Goal: Task Accomplishment & Management: Complete application form

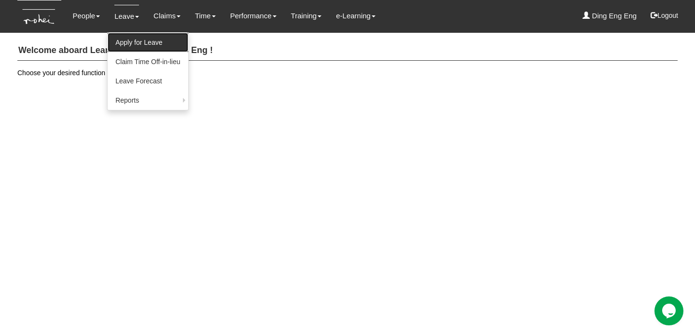
click at [126, 40] on link "Apply for Leave" at bounding box center [148, 42] width 80 height 19
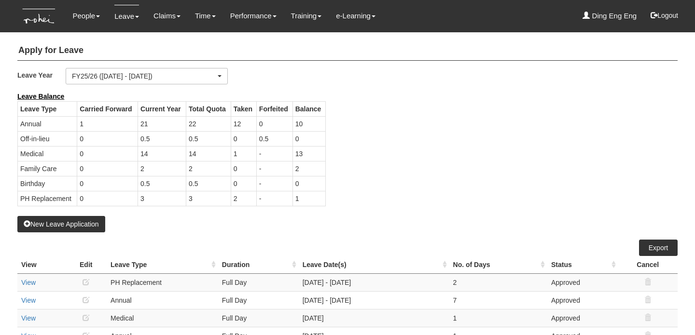
select select "50"
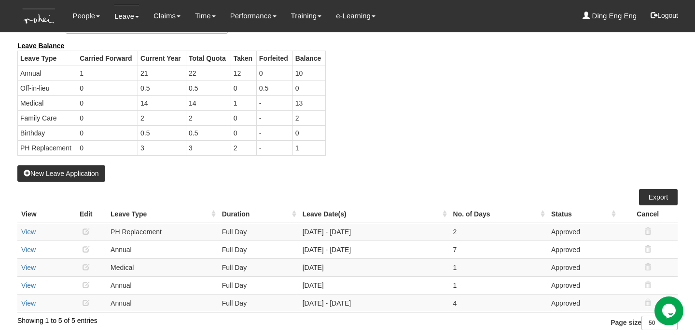
scroll to position [54, 0]
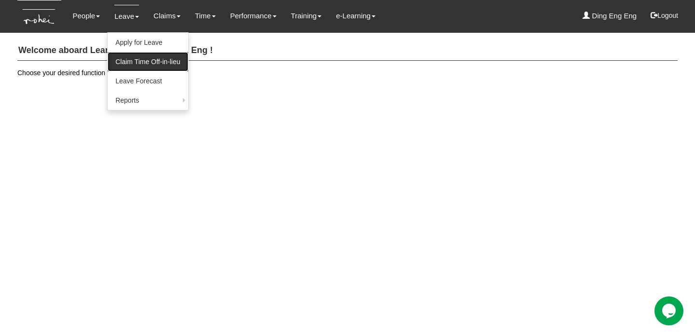
click at [133, 59] on link "Claim Time Off-in-lieu" at bounding box center [148, 61] width 80 height 19
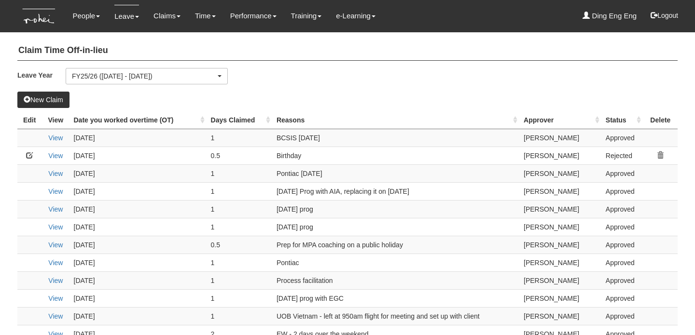
select select "50"
click at [53, 98] on button "New Claim" at bounding box center [43, 100] width 52 height 16
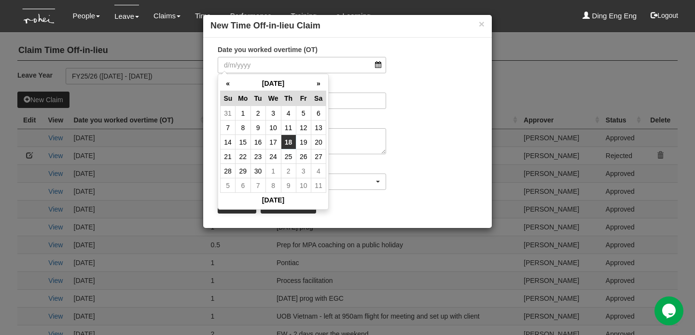
click at [291, 142] on td "18" at bounding box center [288, 142] width 15 height 14
type input "18/9/2025"
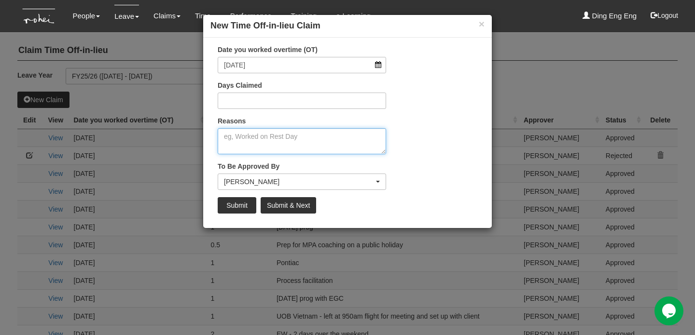
click at [281, 136] on textarea "Reasons" at bounding box center [302, 141] width 168 height 26
type textarea "off in"
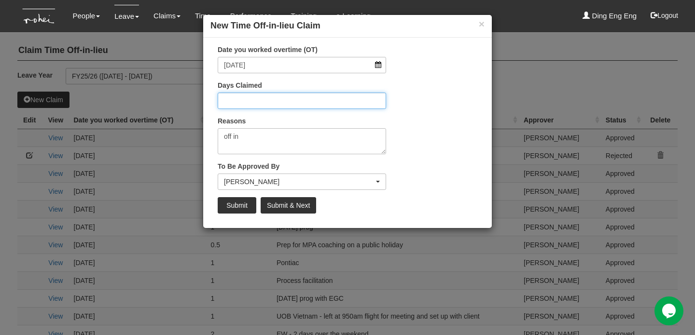
click at [290, 100] on input "Days Claimed" at bounding box center [302, 101] width 168 height 16
type input "1.5"
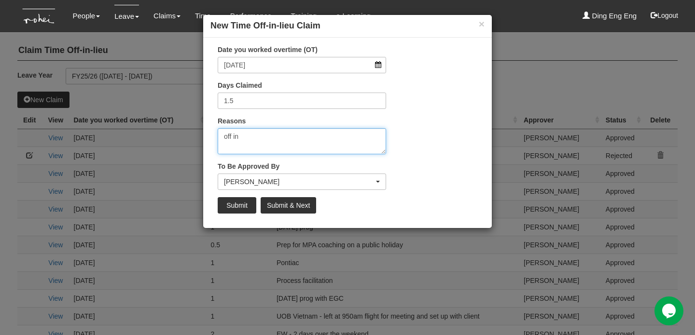
click at [273, 136] on textarea "off in" at bounding box center [302, 141] width 168 height 26
type textarea "o"
type textarea "Back dated date for Birthday and satureday training on 28June2025"
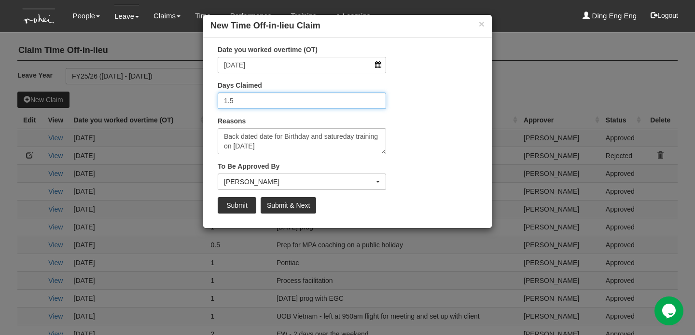
click at [241, 99] on input "1.5" at bounding box center [302, 101] width 168 height 16
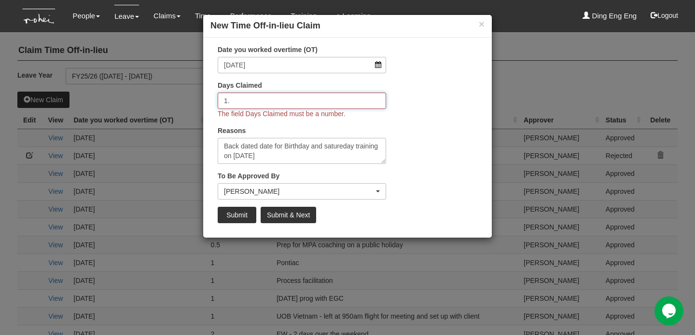
type input "1"
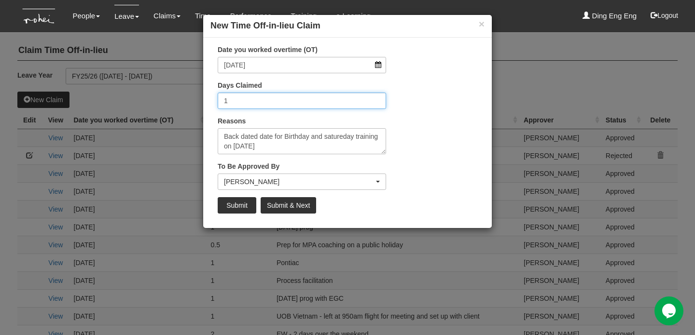
click at [266, 99] on input "1" at bounding box center [302, 101] width 168 height 16
type input "0.5"
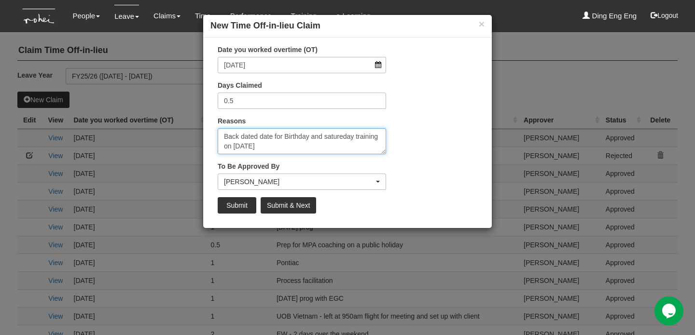
drag, startPoint x: 310, startPoint y: 136, endPoint x: 337, endPoint y: 149, distance: 29.8
click at [337, 149] on textarea "Back dated date for Birthday and satureday training on 28June2025" at bounding box center [302, 141] width 168 height 26
type textarea "Back dated date for Birthday"
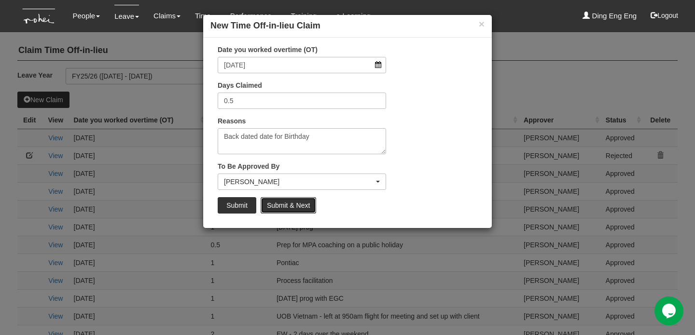
click at [295, 205] on input "Submit & Next" at bounding box center [287, 205] width 55 height 16
click at [285, 207] on input "Submit & Next" at bounding box center [287, 205] width 55 height 16
click at [277, 207] on input "Submit & Next" at bounding box center [287, 205] width 55 height 16
click at [164, 250] on div "× New Time Off-in-lieu Claim Date you worked overtime (OT) 18/9/2025 Days Claim…" at bounding box center [347, 167] width 695 height 335
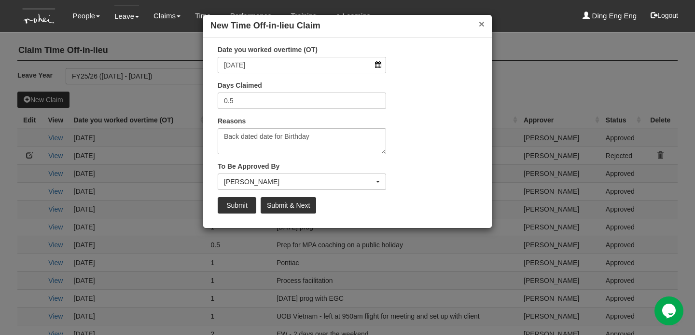
click at [480, 24] on button "×" at bounding box center [481, 24] width 6 height 10
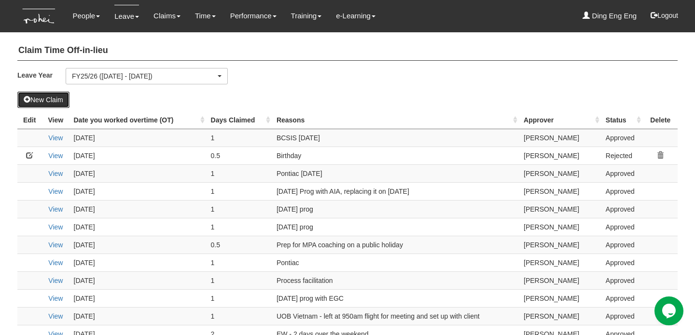
click at [50, 98] on button "New Claim" at bounding box center [43, 100] width 52 height 16
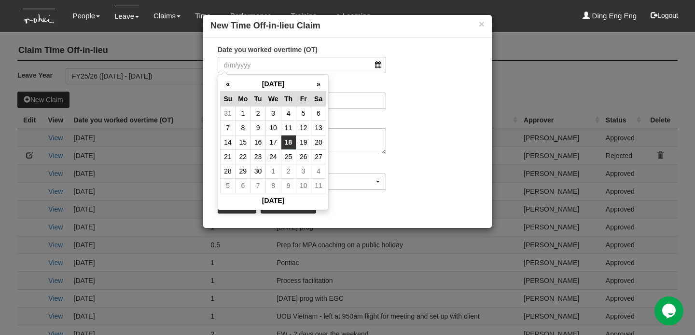
click at [289, 138] on td "18" at bounding box center [288, 142] width 15 height 14
type input "18/9/2025"
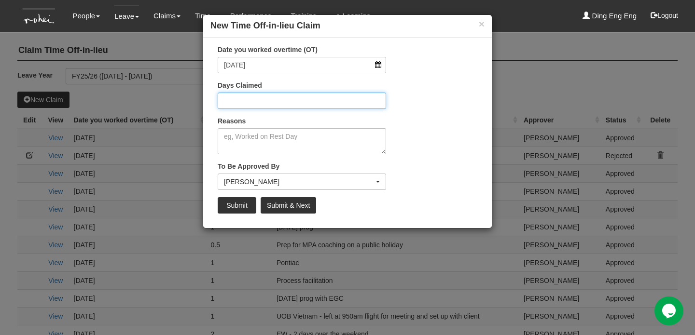
click at [302, 100] on input "Days Claimed" at bounding box center [302, 101] width 168 height 16
type input "0.5"
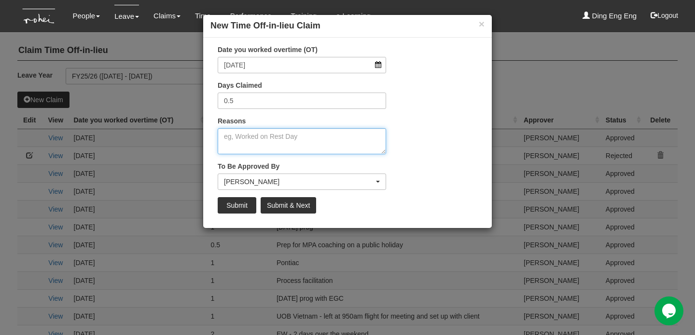
click at [272, 135] on div "Reasons" at bounding box center [302, 135] width 168 height 38
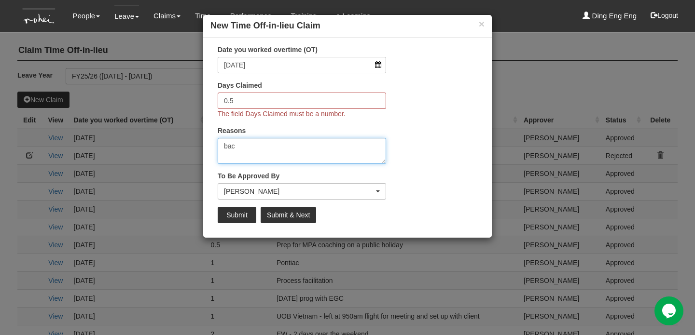
type textarea "bac"
click at [235, 99] on input "0.5" at bounding box center [302, 101] width 168 height 16
type input "0"
type input "1/2"
click at [239, 146] on textarea "bac" at bounding box center [302, 151] width 168 height 26
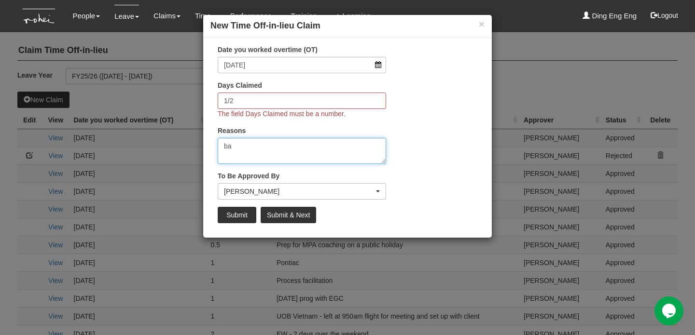
type textarea "b"
type textarea "backdated bday"
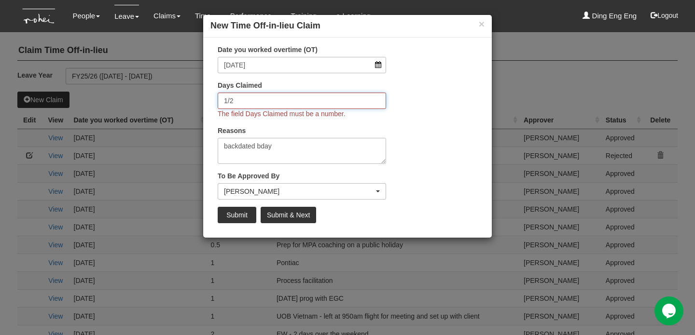
click at [248, 103] on input "1/2" at bounding box center [302, 101] width 168 height 16
type input "1"
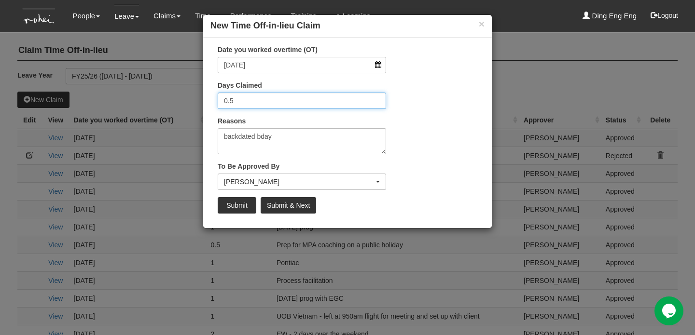
type input "0.5"
click at [285, 204] on input "Submit & Next" at bounding box center [287, 205] width 55 height 16
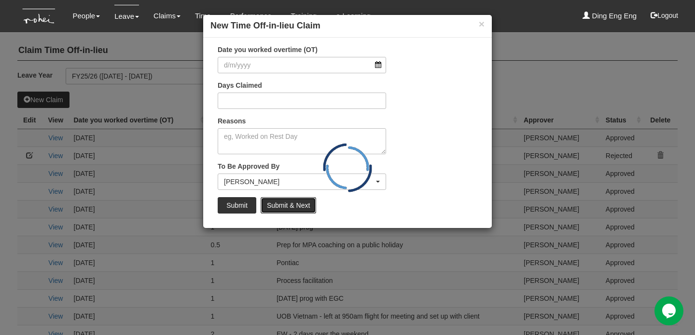
select select "50"
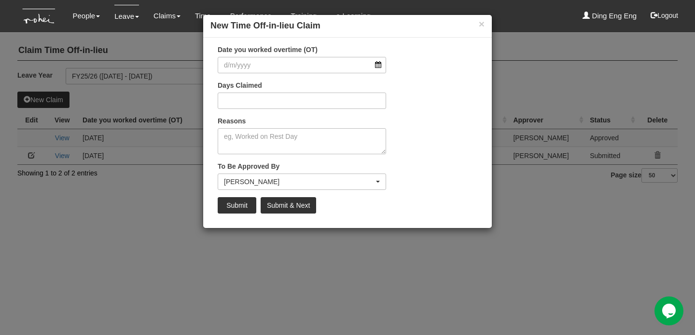
click at [485, 27] on div "× New Time Off-in-lieu Claim" at bounding box center [347, 26] width 288 height 23
click at [480, 23] on button "×" at bounding box center [481, 24] width 6 height 10
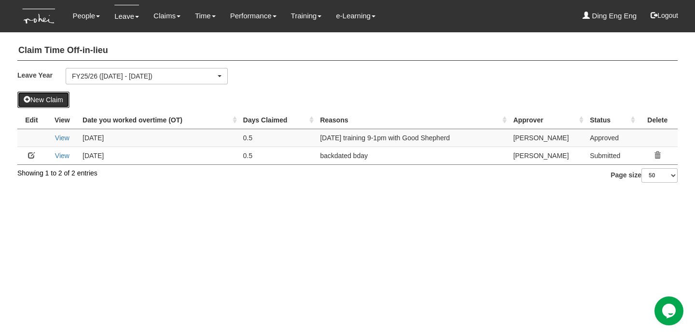
click at [51, 99] on button "New Claim" at bounding box center [43, 100] width 52 height 16
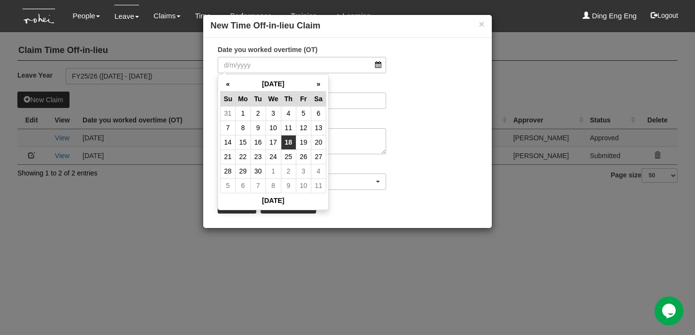
click at [290, 143] on td "18" at bounding box center [288, 142] width 15 height 14
type input "18/9/2025"
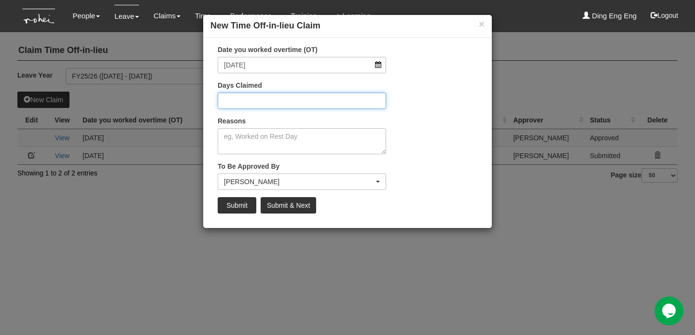
click at [274, 101] on input "Days Claimed" at bounding box center [302, 101] width 168 height 16
type input "1"
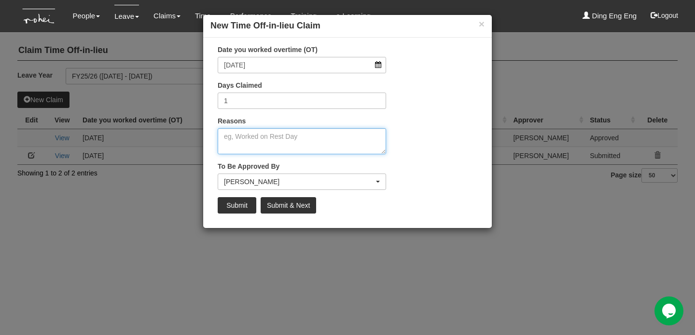
click at [263, 138] on textarea "Reasons" at bounding box center [302, 141] width 168 height 26
type textarea "B"
type textarea "back dated saturday training 28 June"
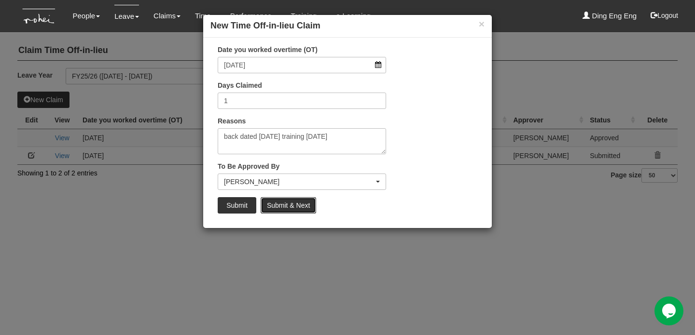
click at [292, 208] on input "Submit & Next" at bounding box center [287, 205] width 55 height 16
select select "50"
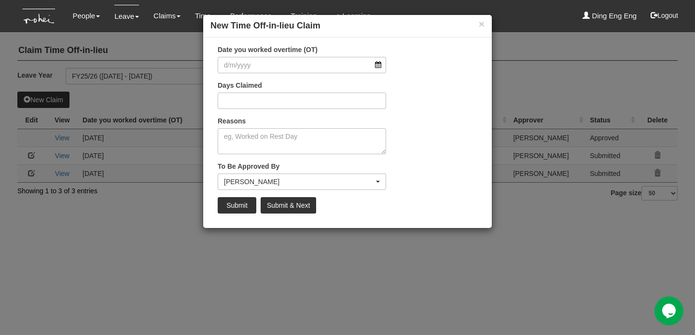
click at [290, 268] on div "× New Time Off-in-lieu Claim Date you worked overtime (OT) Days Claimed Reasons…" at bounding box center [347, 167] width 695 height 335
click at [480, 22] on button "×" at bounding box center [481, 24] width 6 height 10
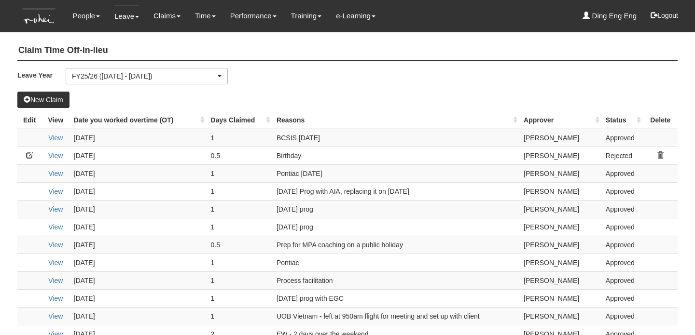
select select "50"
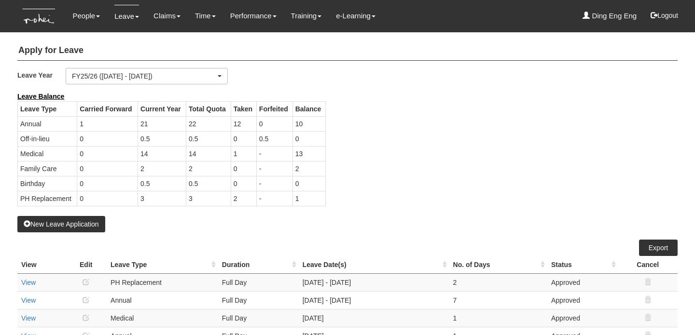
select select "50"
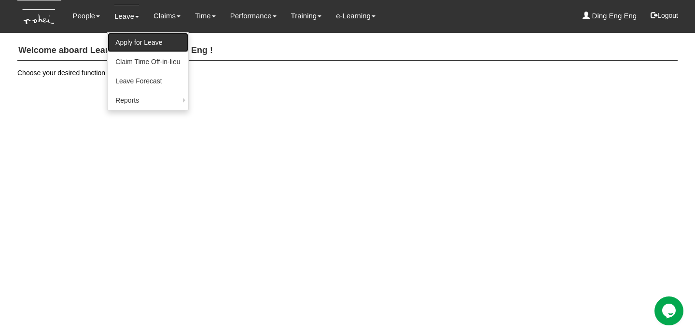
click at [134, 41] on link "Apply for Leave" at bounding box center [148, 42] width 80 height 19
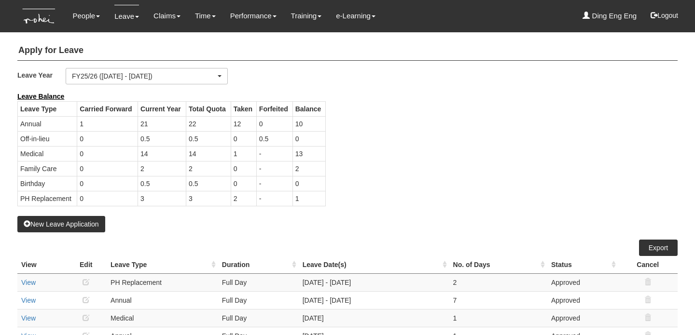
select select "50"
click at [70, 226] on button "New Leave Application" at bounding box center [61, 224] width 88 height 16
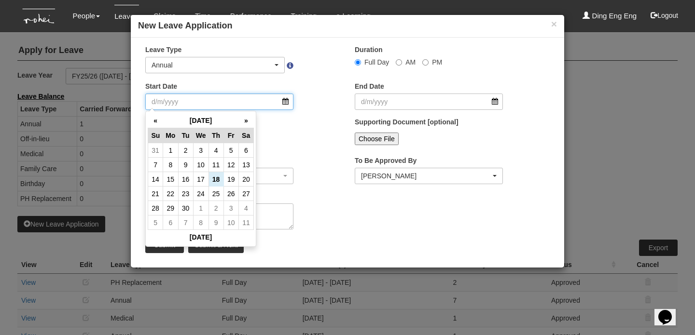
click at [243, 107] on input "Start Date" at bounding box center [219, 102] width 148 height 16
click at [169, 192] on td "22" at bounding box center [170, 194] width 15 height 14
type input "[DATE]"
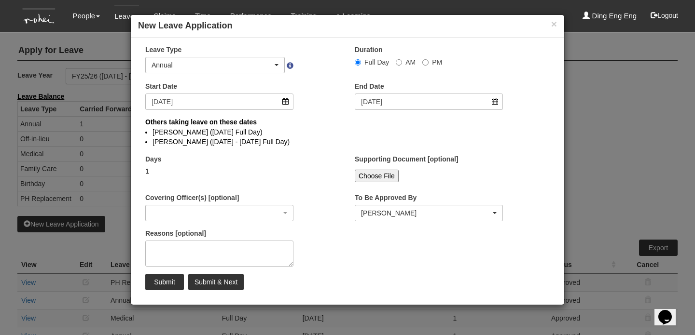
select select
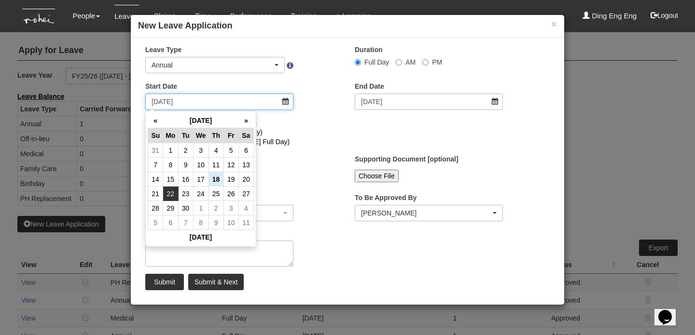
click at [231, 107] on input "[DATE]" at bounding box center [219, 102] width 148 height 16
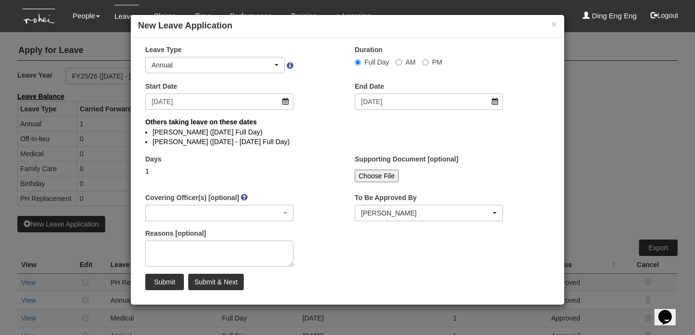
click at [321, 90] on div "Start Date 22/9/2025" at bounding box center [242, 100] width 209 height 36
click at [166, 169] on div "1" at bounding box center [219, 171] width 148 height 10
click at [154, 169] on div "1" at bounding box center [219, 171] width 148 height 10
click at [398, 62] on input "AM" at bounding box center [398, 62] width 6 height 6
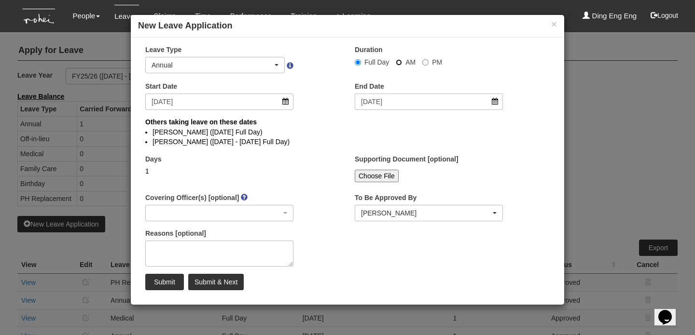
radio input "true"
click at [213, 284] on input "Submit & Next" at bounding box center [215, 282] width 55 height 16
radio input "true"
select select
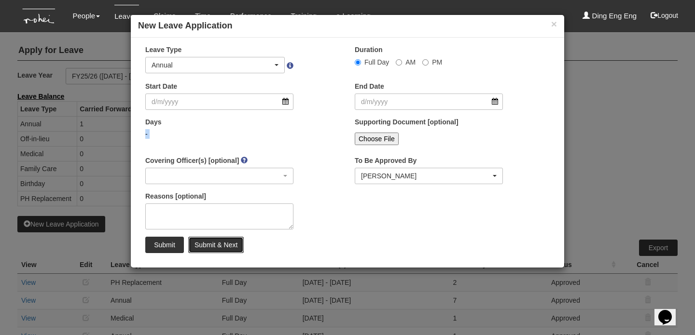
select select "50"
click at [552, 23] on button "×" at bounding box center [554, 24] width 6 height 10
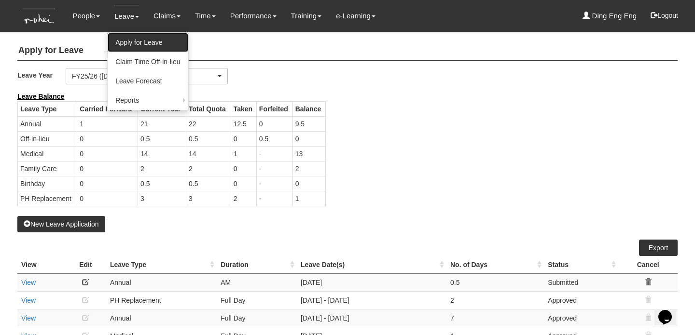
click at [130, 42] on link "Apply for Leave" at bounding box center [148, 42] width 80 height 19
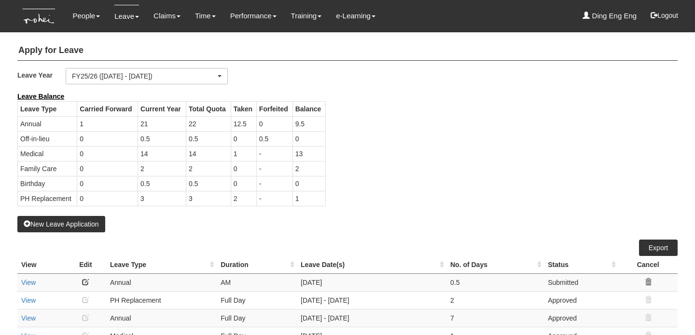
select select "50"
click at [62, 227] on button "New Leave Application" at bounding box center [61, 224] width 88 height 16
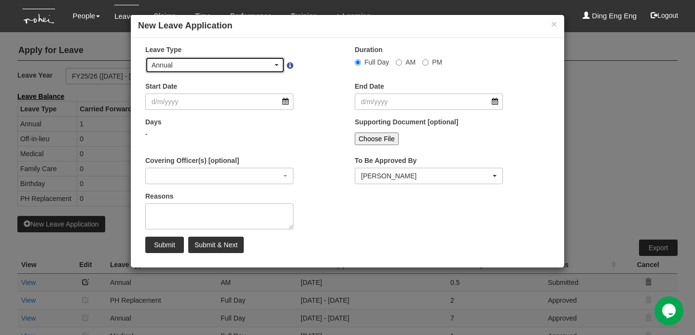
click at [278, 64] on div "Annual" at bounding box center [215, 64] width 138 height 15
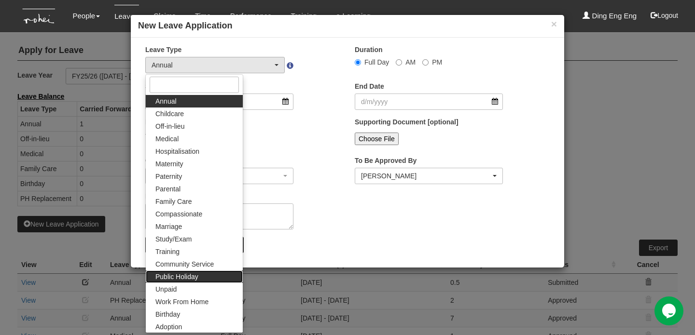
click at [189, 276] on span "Public Holiday" at bounding box center [176, 277] width 43 height 10
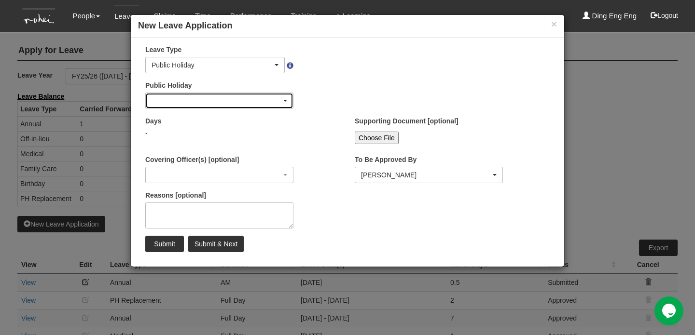
click at [286, 101] on span "button" at bounding box center [285, 101] width 4 height 2
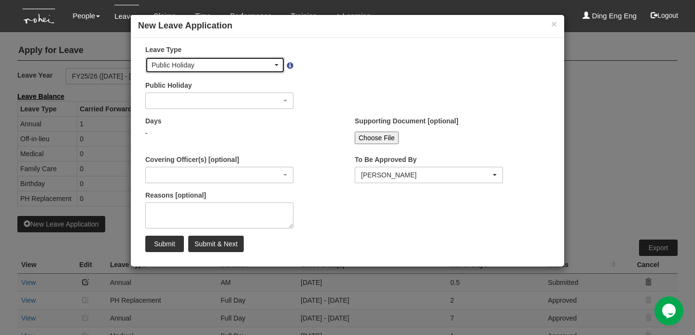
click at [277, 63] on div "Public Holiday" at bounding box center [214, 65] width 127 height 10
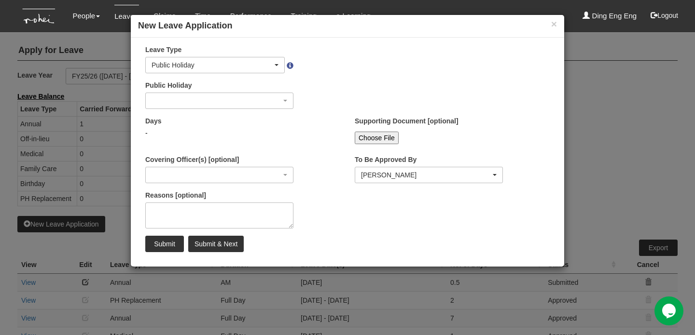
scroll to position [63, 0]
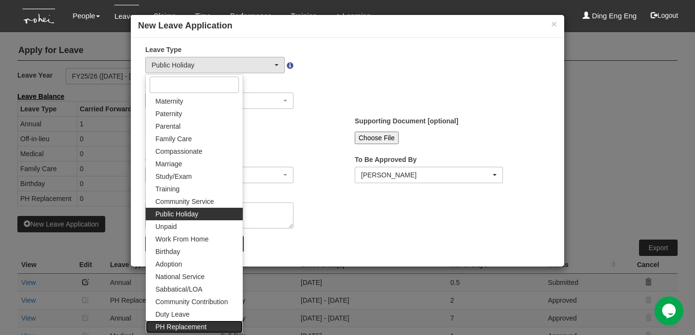
click at [169, 328] on span "PH Replacement" at bounding box center [180, 327] width 51 height 10
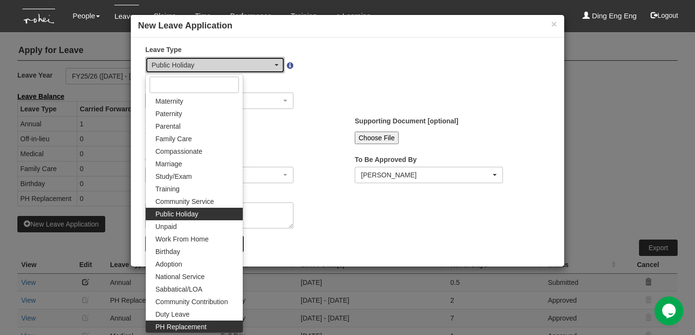
select select "26"
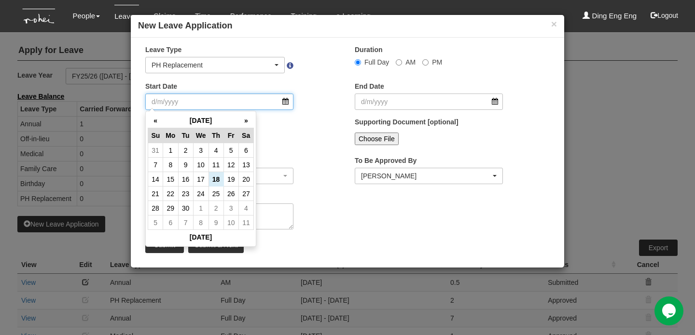
click at [234, 101] on input "Start Date" at bounding box center [219, 102] width 148 height 16
click at [247, 119] on th "»" at bounding box center [245, 120] width 15 height 15
click at [171, 209] on td "24" at bounding box center [170, 208] width 15 height 14
type input "[DATE]"
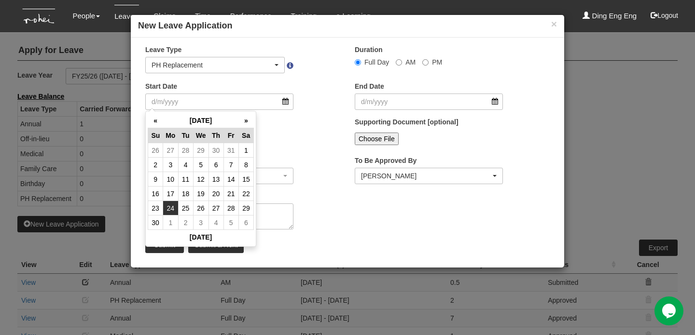
type input "[DATE]"
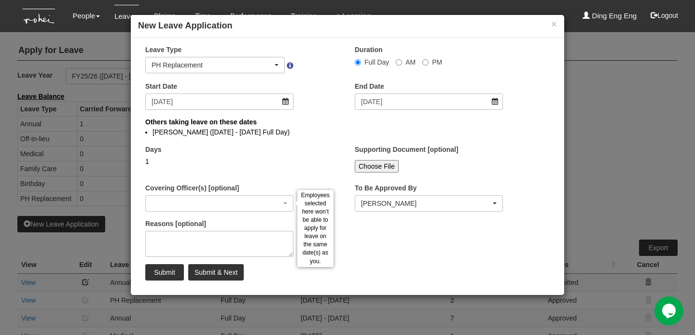
select select
click at [222, 270] on input "Submit & Next" at bounding box center [215, 272] width 55 height 16
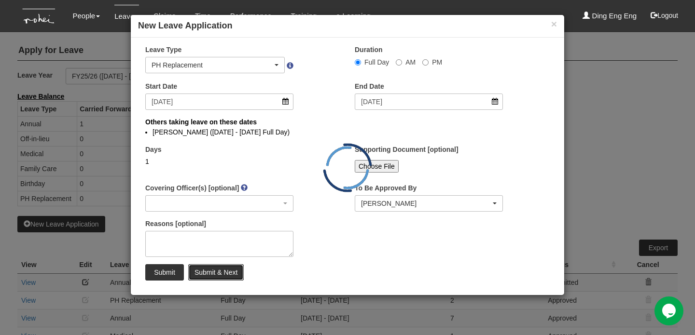
select select "1"
select select
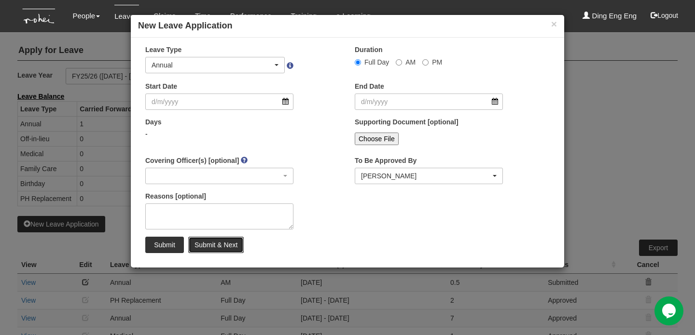
select select "50"
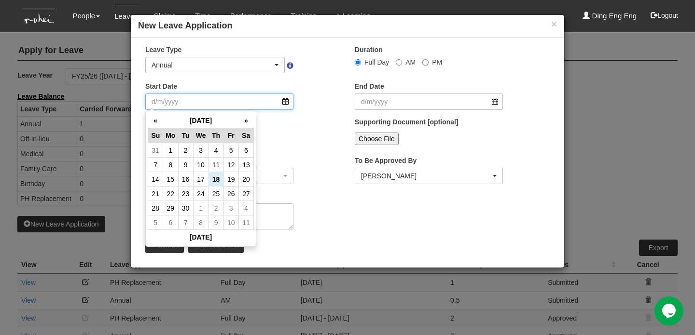
click at [269, 104] on input "Start Date" at bounding box center [219, 102] width 148 height 16
click at [247, 120] on th "»" at bounding box center [245, 120] width 15 height 15
click at [188, 205] on td "25" at bounding box center [185, 208] width 15 height 14
type input "[DATE]"
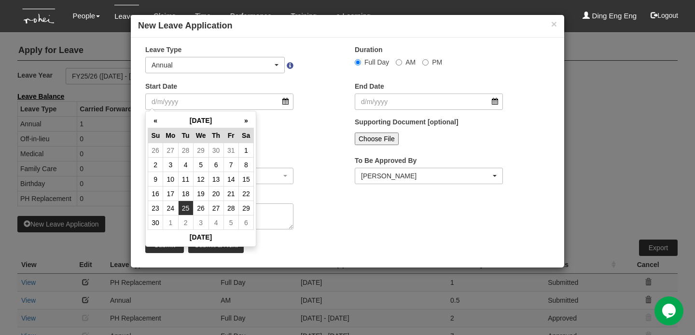
type input "[DATE]"
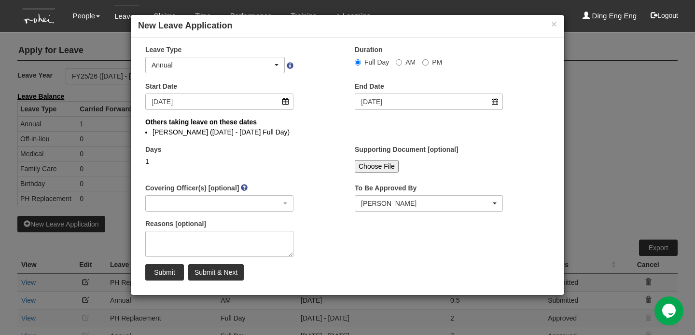
select select
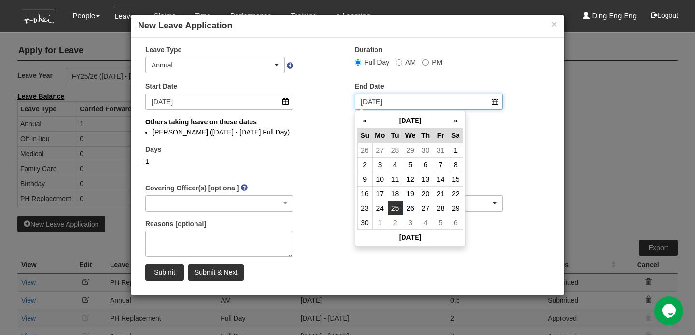
click at [403, 100] on input "[DATE]" at bounding box center [428, 102] width 148 height 16
click at [440, 222] on td "5" at bounding box center [440, 223] width 15 height 14
type input "[DATE]"
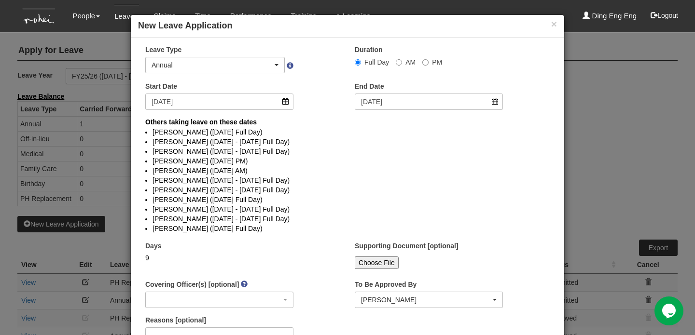
select select
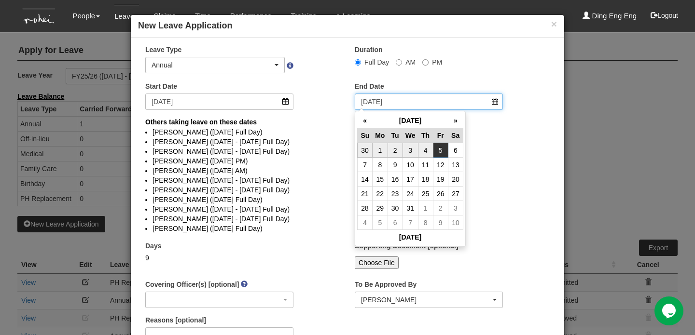
click at [413, 104] on input "[DATE]" at bounding box center [428, 102] width 148 height 16
click at [429, 149] on td "4" at bounding box center [425, 150] width 15 height 14
type input "[DATE]"
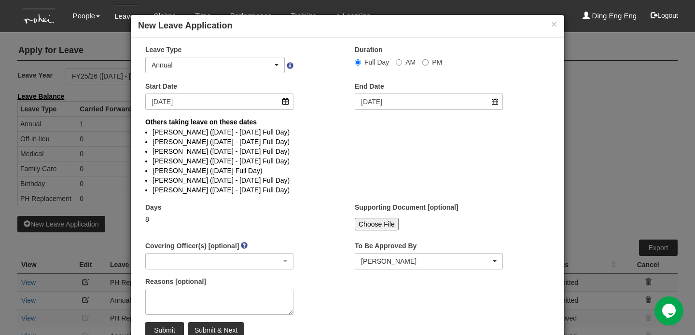
select select
click at [230, 329] on input "Submit & Next" at bounding box center [215, 330] width 55 height 16
select select
select select "50"
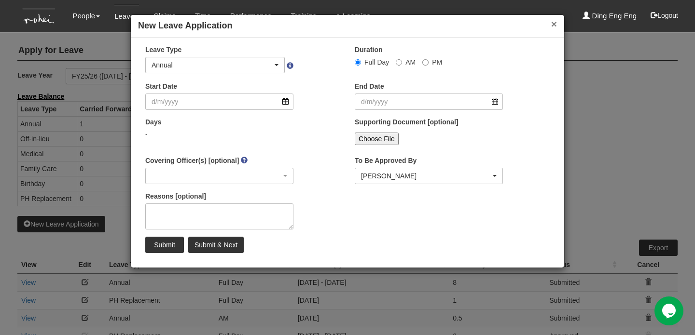
click at [552, 23] on button "×" at bounding box center [554, 24] width 6 height 10
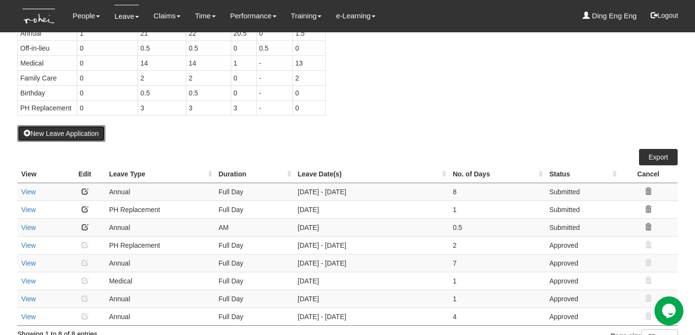
scroll to position [107, 0]
